Goal: Task Accomplishment & Management: Use online tool/utility

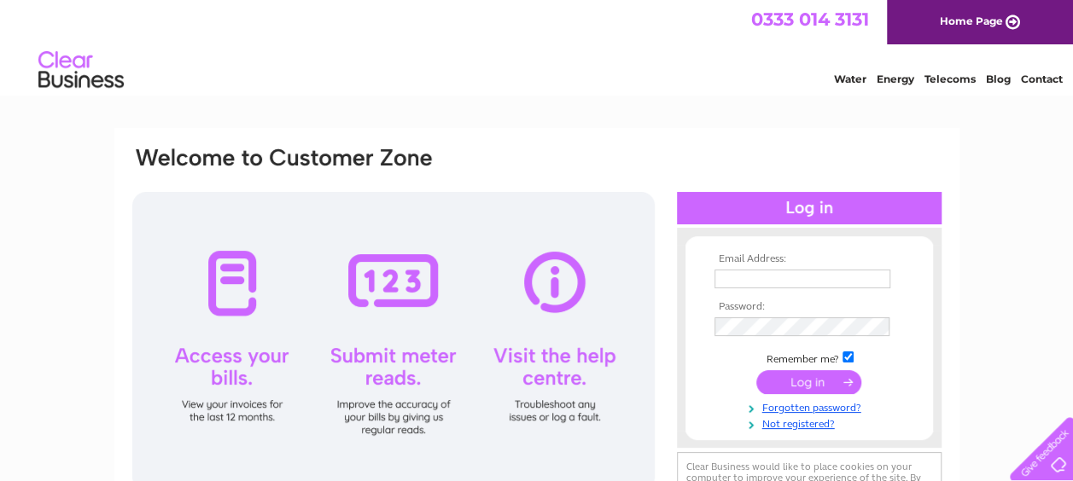
type input "megdog63@outlook.com"
click at [809, 381] on input "submit" at bounding box center [808, 382] width 105 height 24
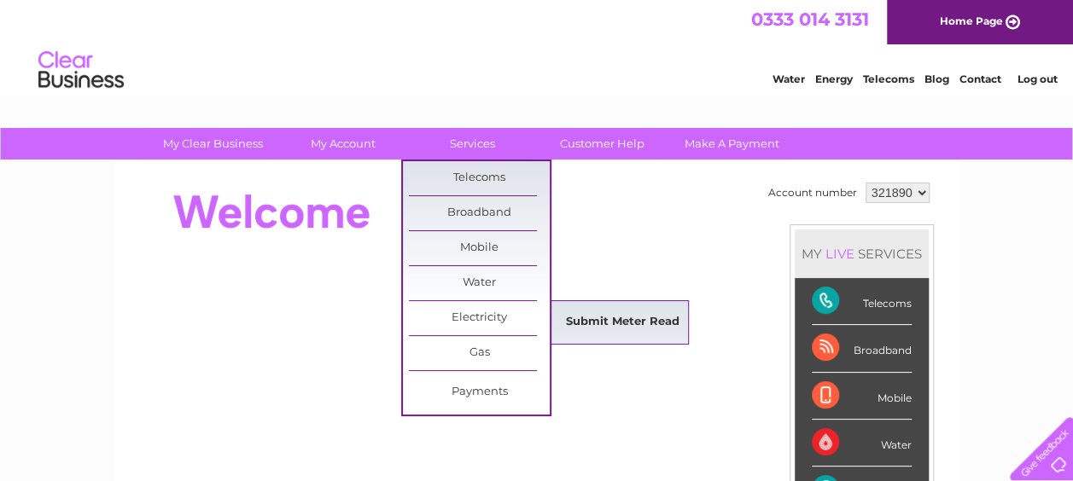
click at [604, 318] on link "Submit Meter Read" at bounding box center [622, 323] width 141 height 34
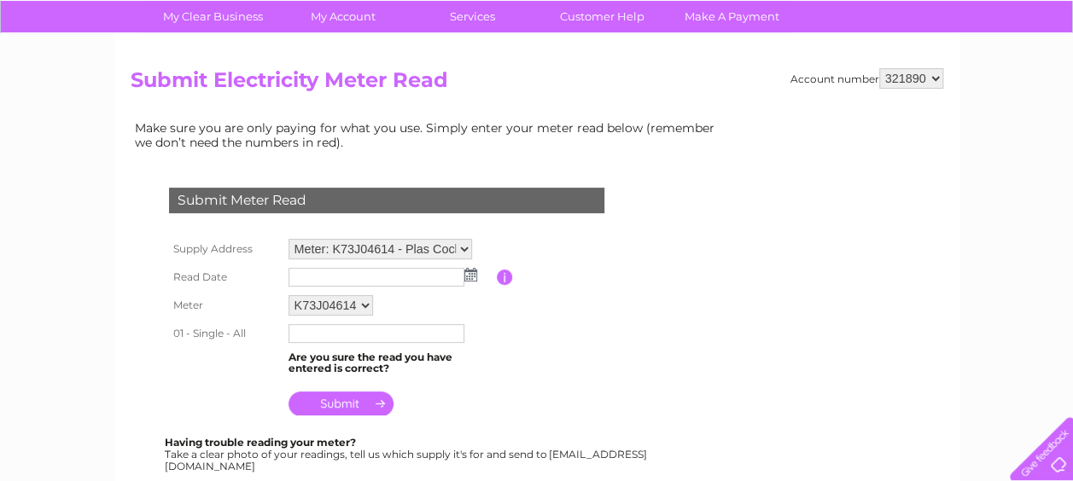
scroll to position [137, 0]
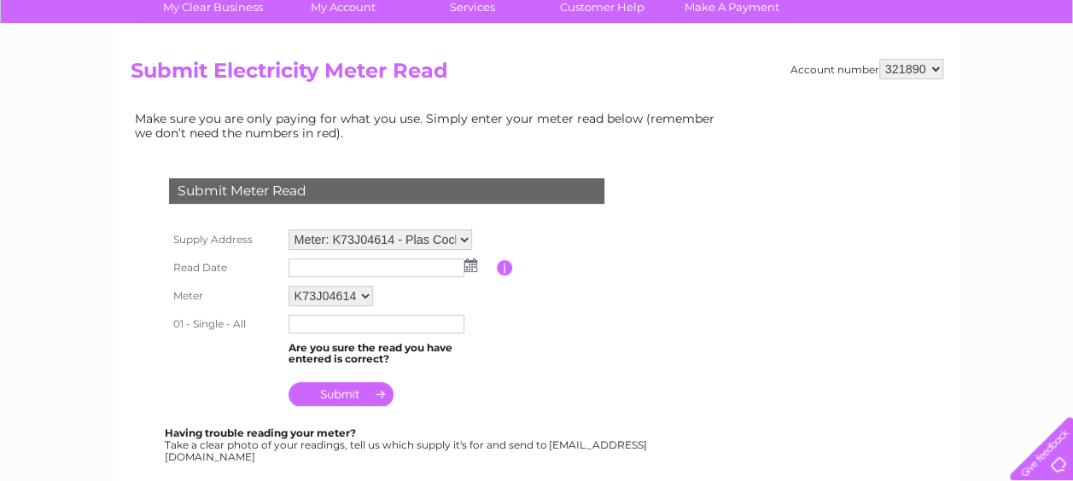
click at [474, 267] on img at bounding box center [470, 266] width 13 height 14
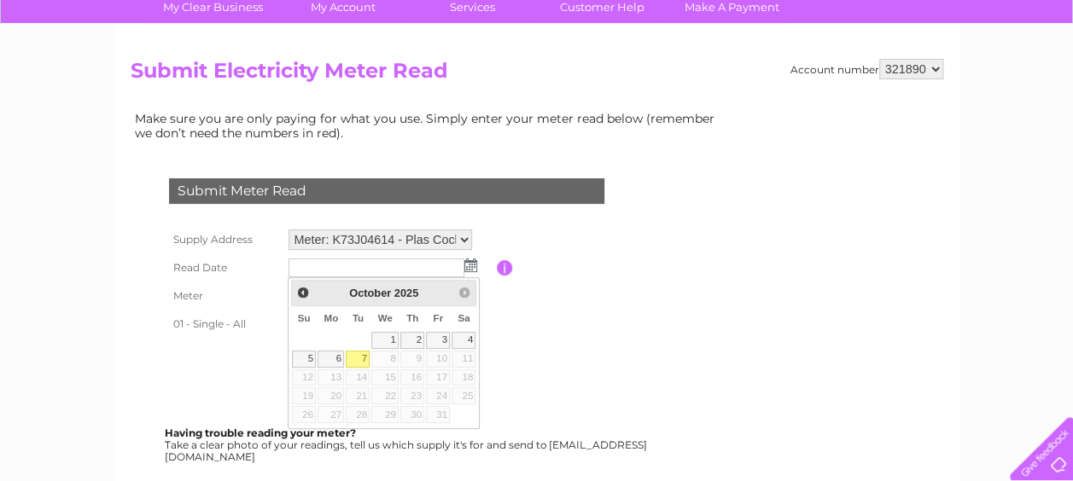
click at [361, 358] on link "7" at bounding box center [358, 359] width 24 height 17
type input "2025/10/07"
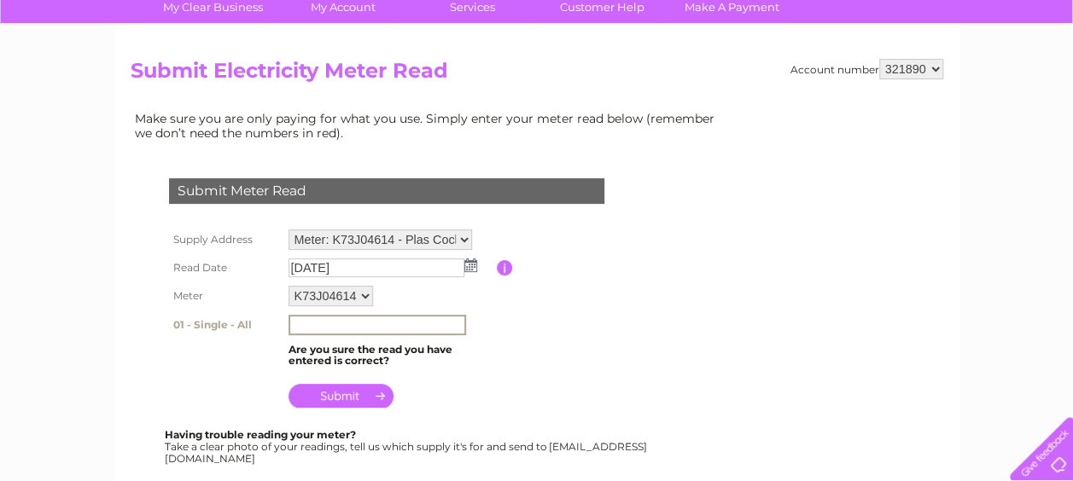
click at [364, 326] on input "text" at bounding box center [377, 325] width 178 height 20
type input "9"
click at [382, 341] on td "Are you sure the read you have entered is correct?" at bounding box center [390, 354] width 213 height 32
click at [341, 328] on input "9" at bounding box center [377, 325] width 178 height 20
type input "92587"
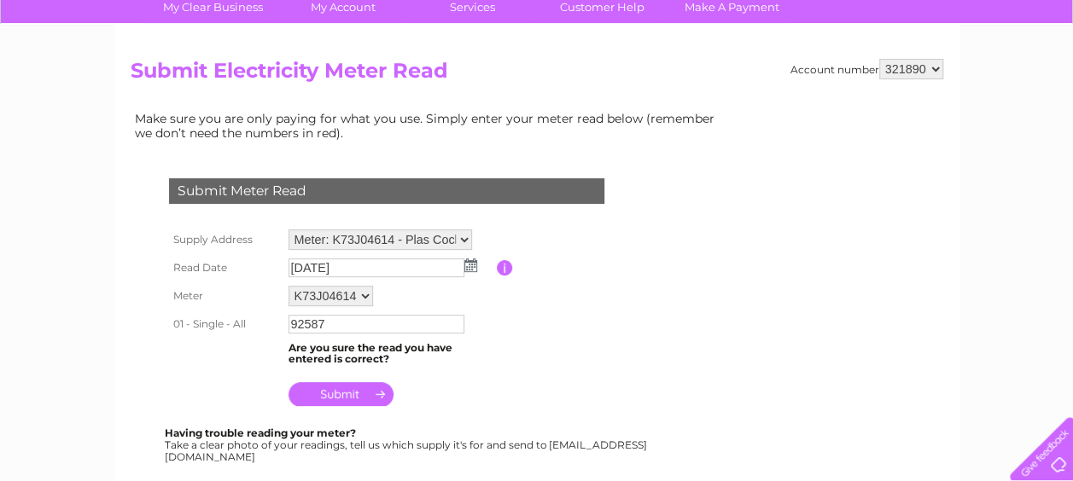
click at [348, 401] on input "submit" at bounding box center [340, 394] width 105 height 24
